Goal: Transaction & Acquisition: Subscribe to service/newsletter

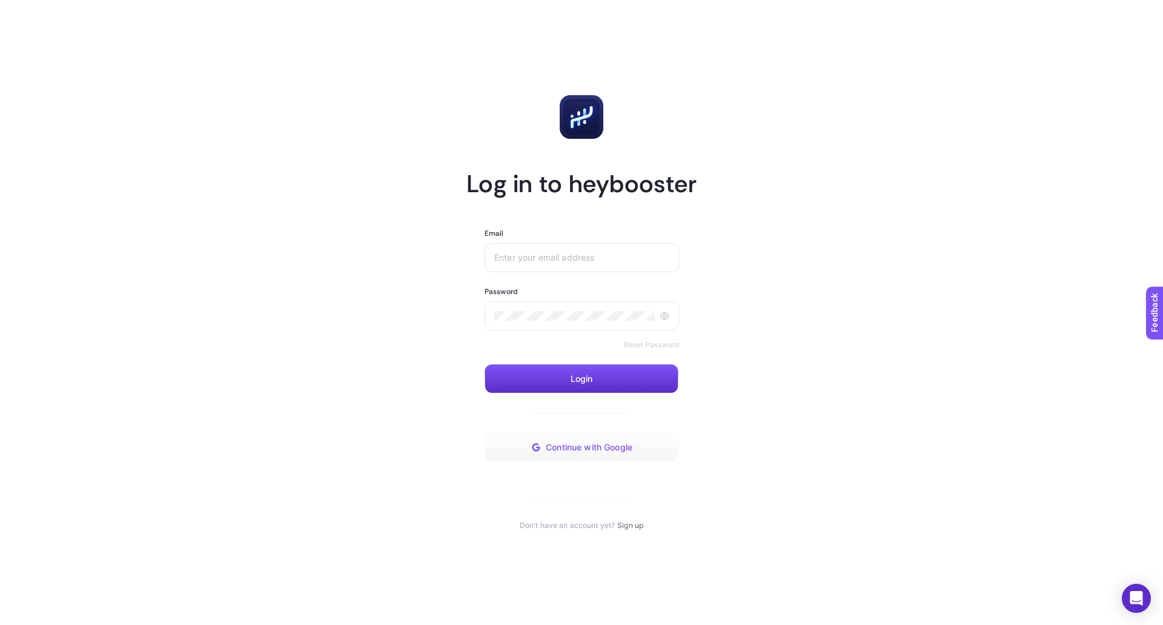
click at [595, 450] on span "Continue with Google" at bounding box center [589, 447] width 87 height 10
click at [627, 527] on link "Sign up" at bounding box center [630, 525] width 26 height 10
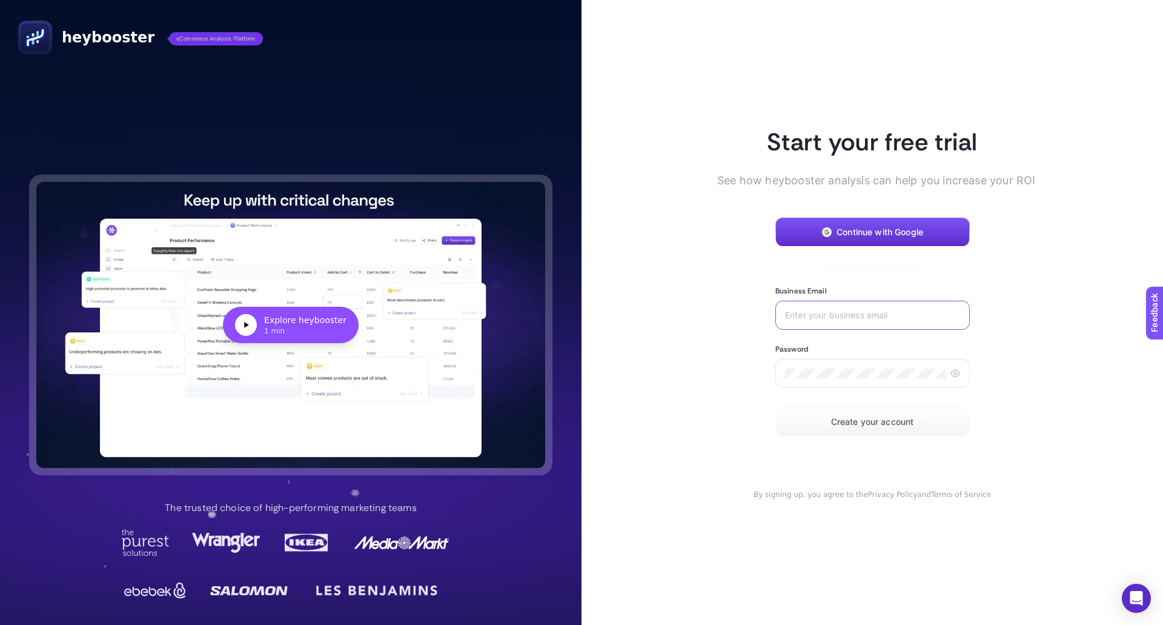
click at [834, 317] on input "Business Email" at bounding box center [872, 315] width 175 height 10
type input "[EMAIL_ADDRESS][DOMAIN_NAME]"
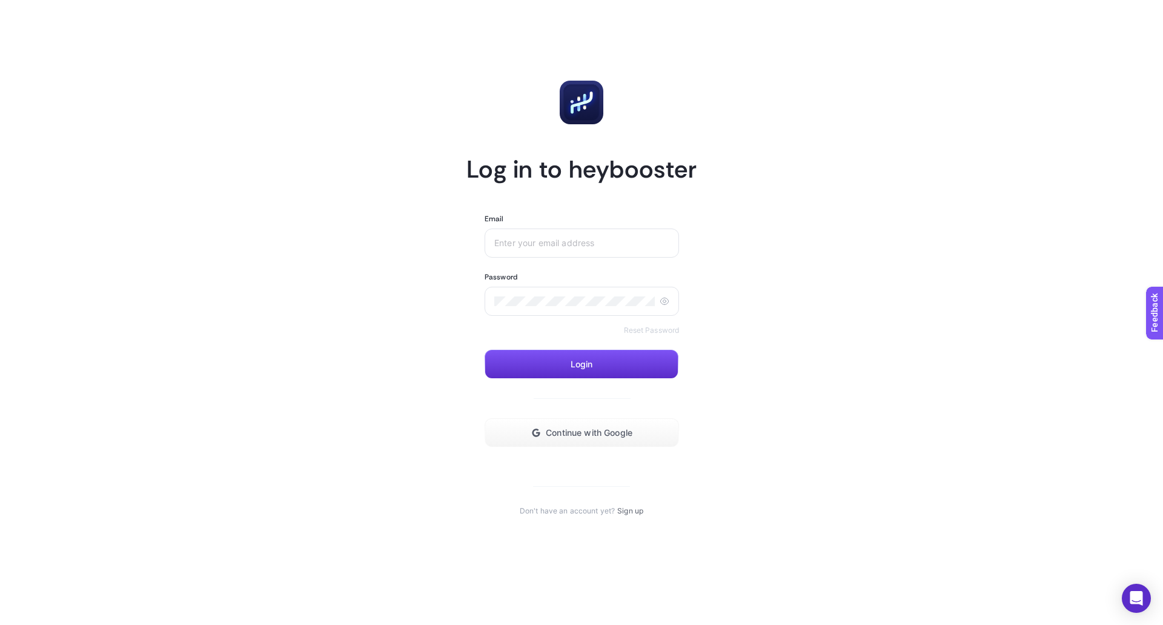
click at [634, 512] on link "Sign up" at bounding box center [630, 511] width 26 height 10
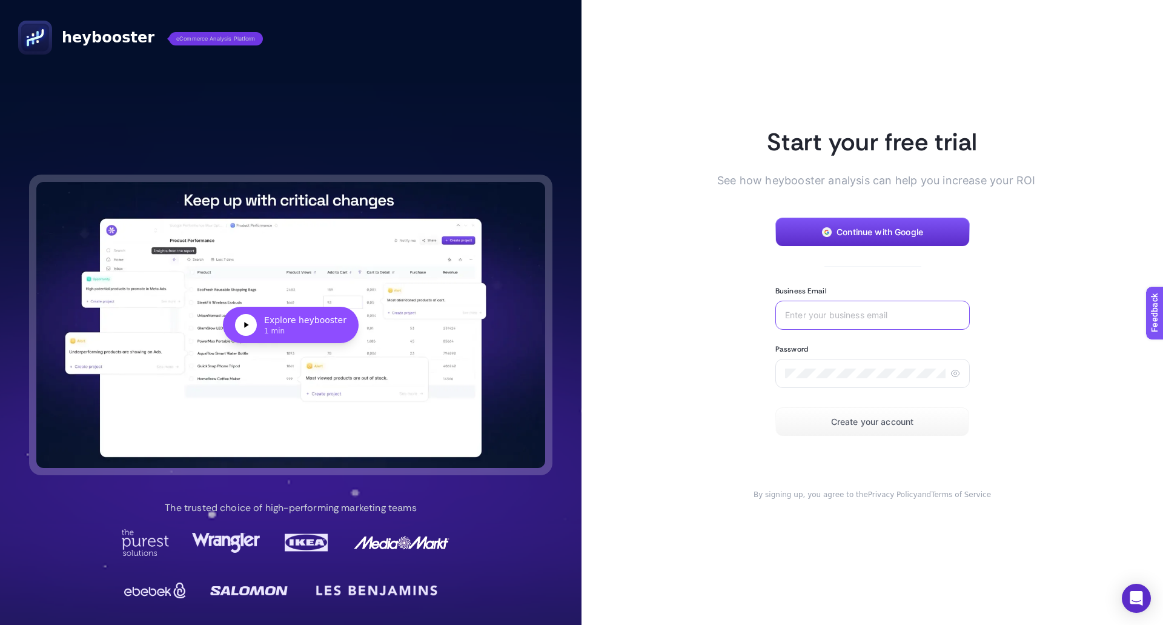
click at [843, 313] on input "Business Email" at bounding box center [872, 315] width 175 height 10
type input "[EMAIL_ADDRESS][DOMAIN_NAME]"
click at [854, 426] on button "Create your account" at bounding box center [872, 421] width 194 height 29
